Goal: Task Accomplishment & Management: Use online tool/utility

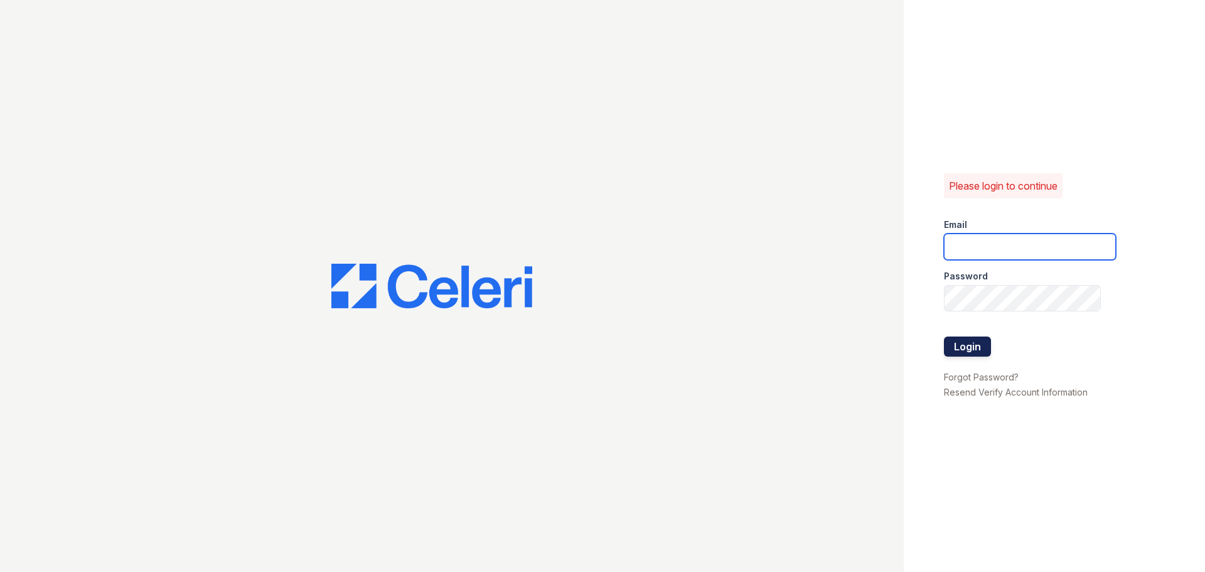
type input "[EMAIL_ADDRESS][DOMAIN_NAME]"
click at [961, 344] on button "Login" at bounding box center [967, 346] width 47 height 20
